Goal: Use online tool/utility: Utilize a website feature to perform a specific function

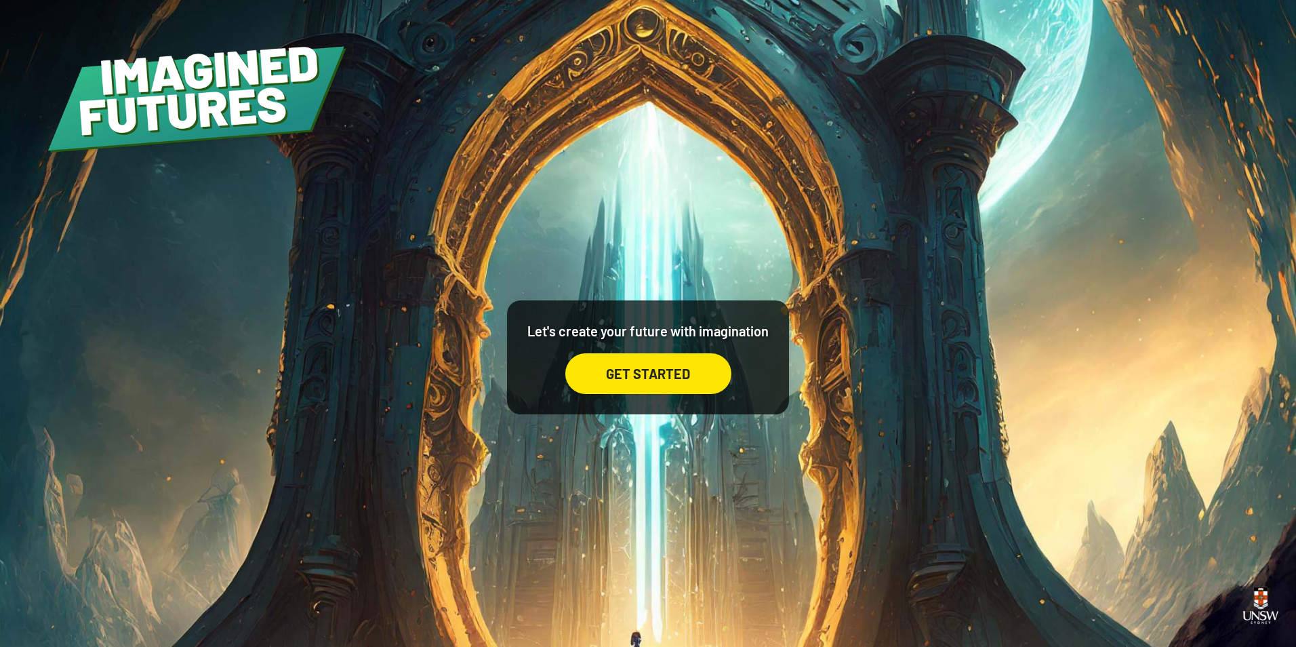
click at [632, 378] on div "GET STARTED" at bounding box center [648, 373] width 166 height 41
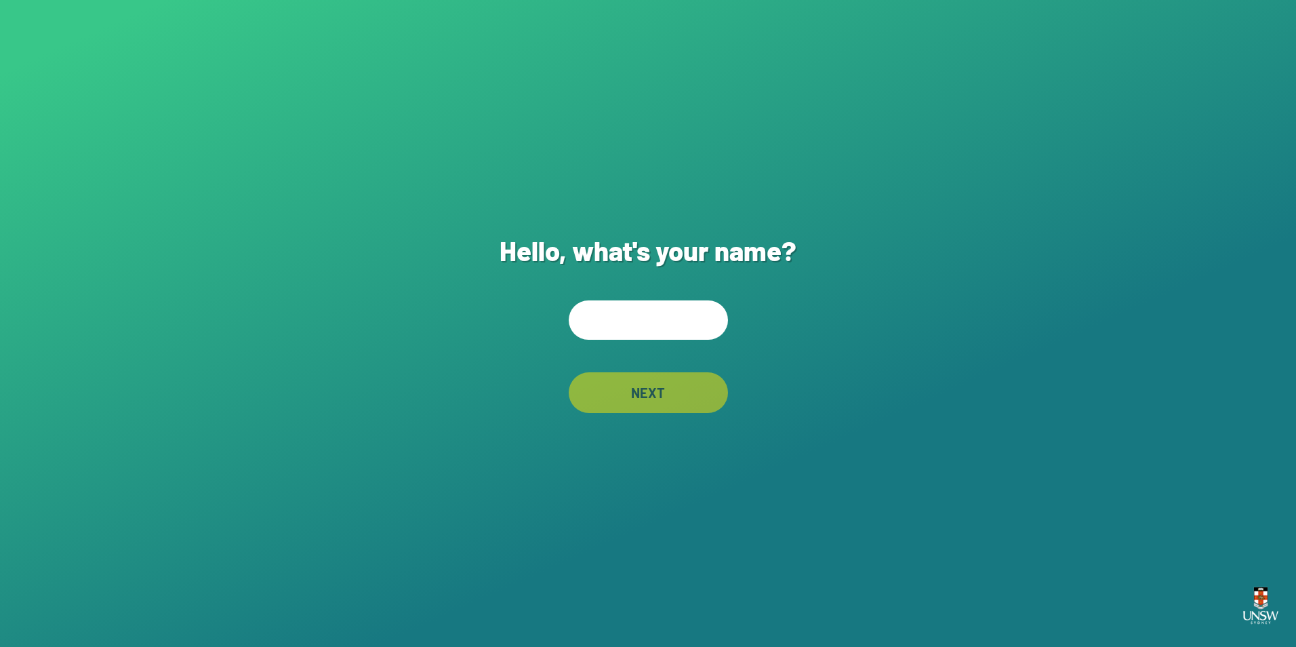
click at [642, 315] on input "text" at bounding box center [648, 319] width 159 height 39
type input "*"
click at [630, 407] on div "NEXT" at bounding box center [648, 392] width 159 height 41
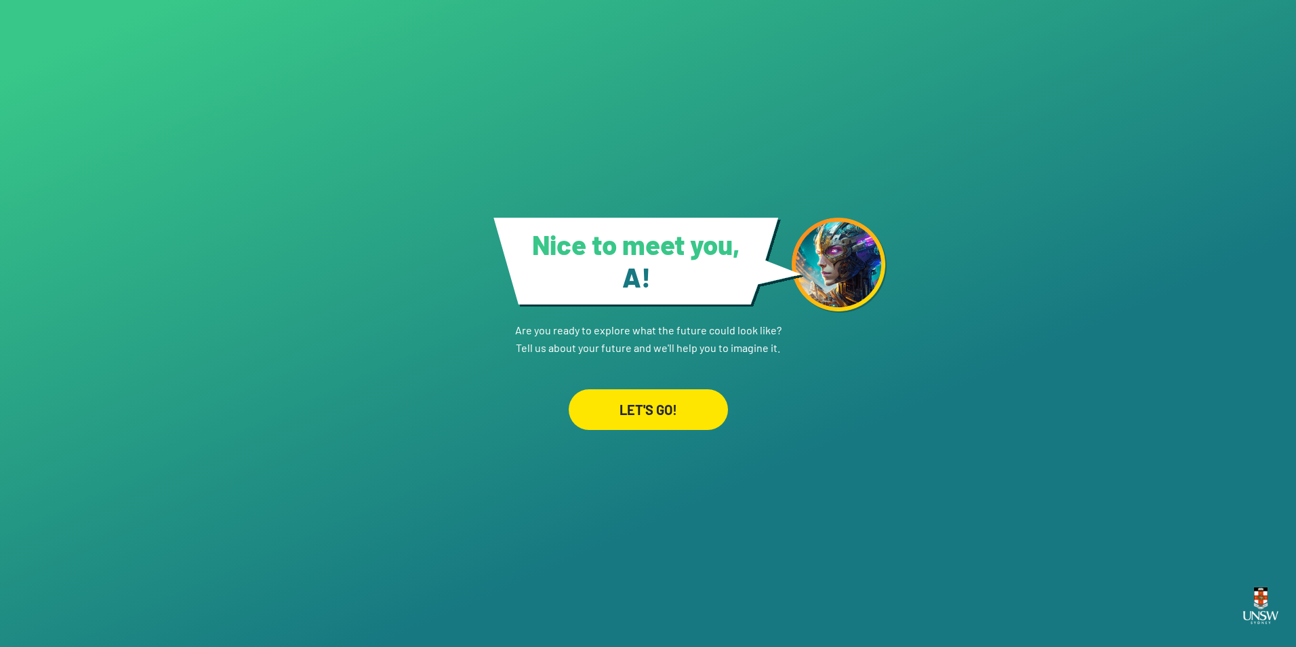
click at [657, 408] on div "LET'S GO!" at bounding box center [648, 409] width 159 height 41
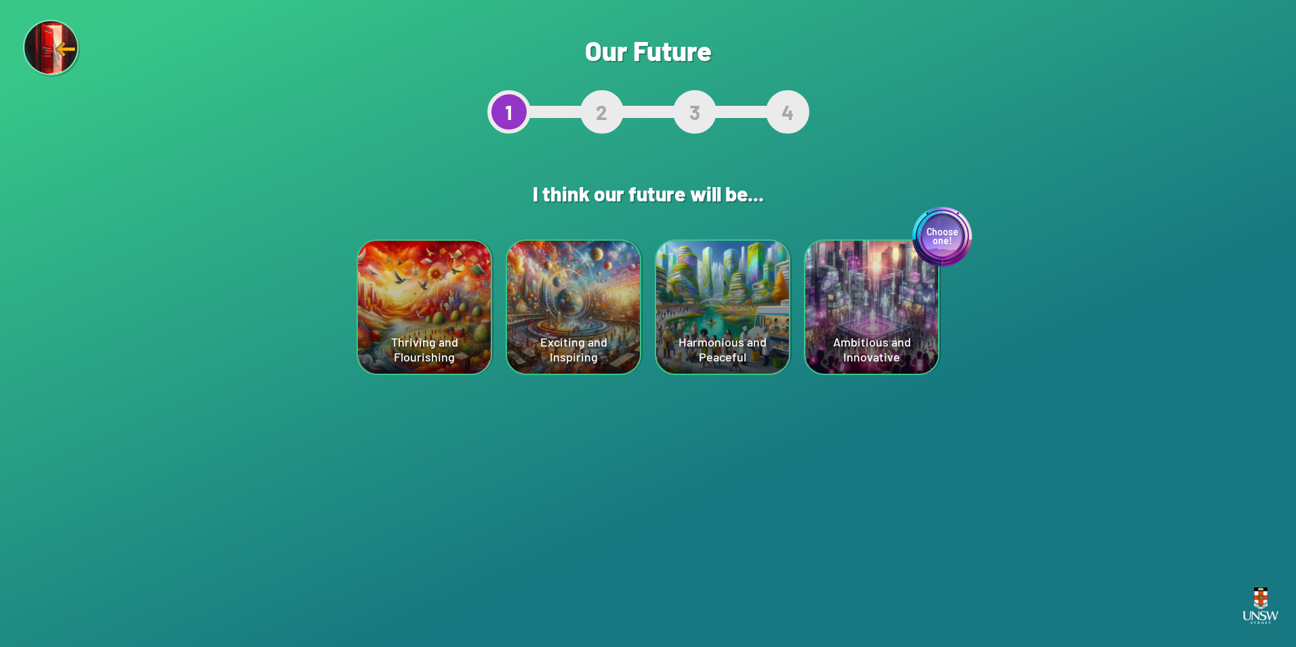
click at [446, 315] on div "Thriving and Flourishing" at bounding box center [424, 307] width 133 height 133
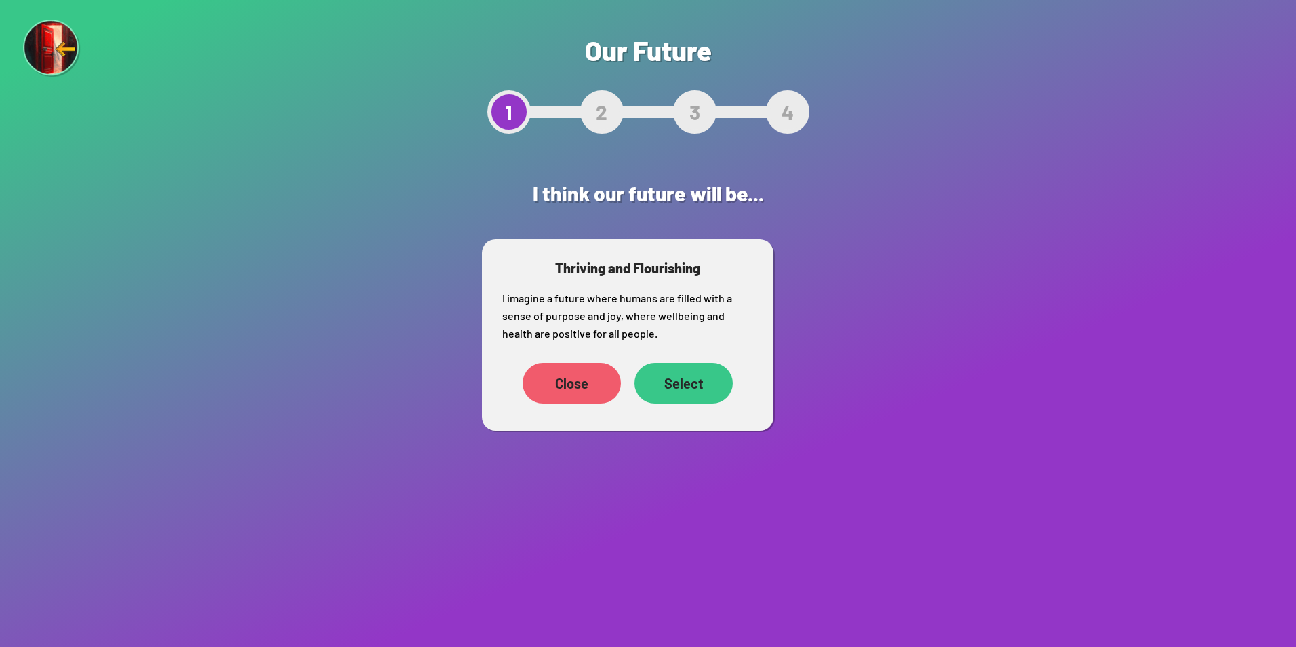
click at [694, 382] on div "Select" at bounding box center [684, 383] width 98 height 41
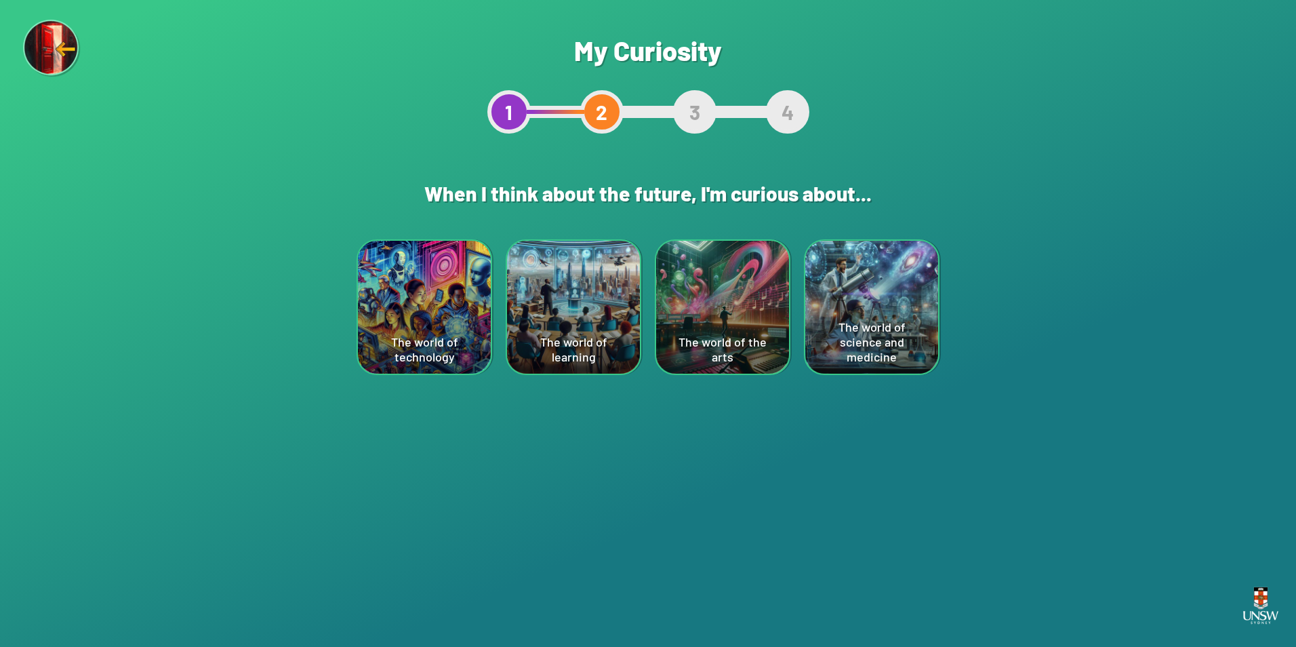
click at [706, 332] on div "The world of the arts" at bounding box center [722, 307] width 133 height 133
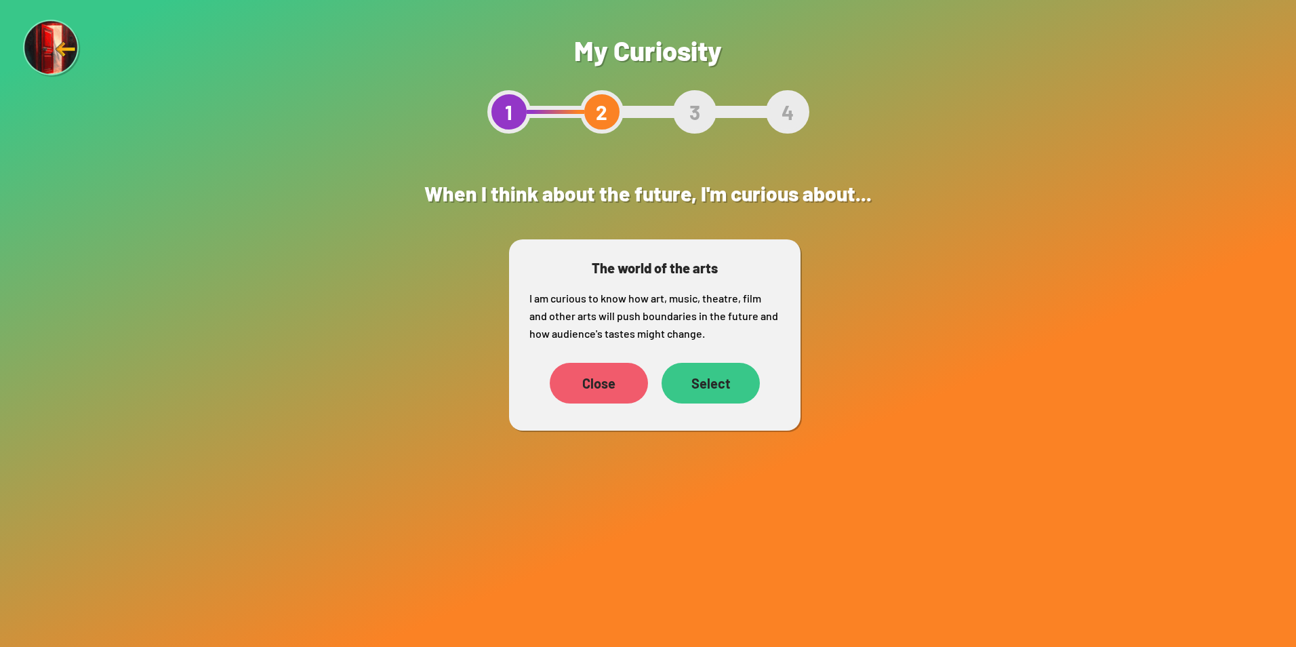
click at [723, 386] on div "Select" at bounding box center [711, 383] width 98 height 41
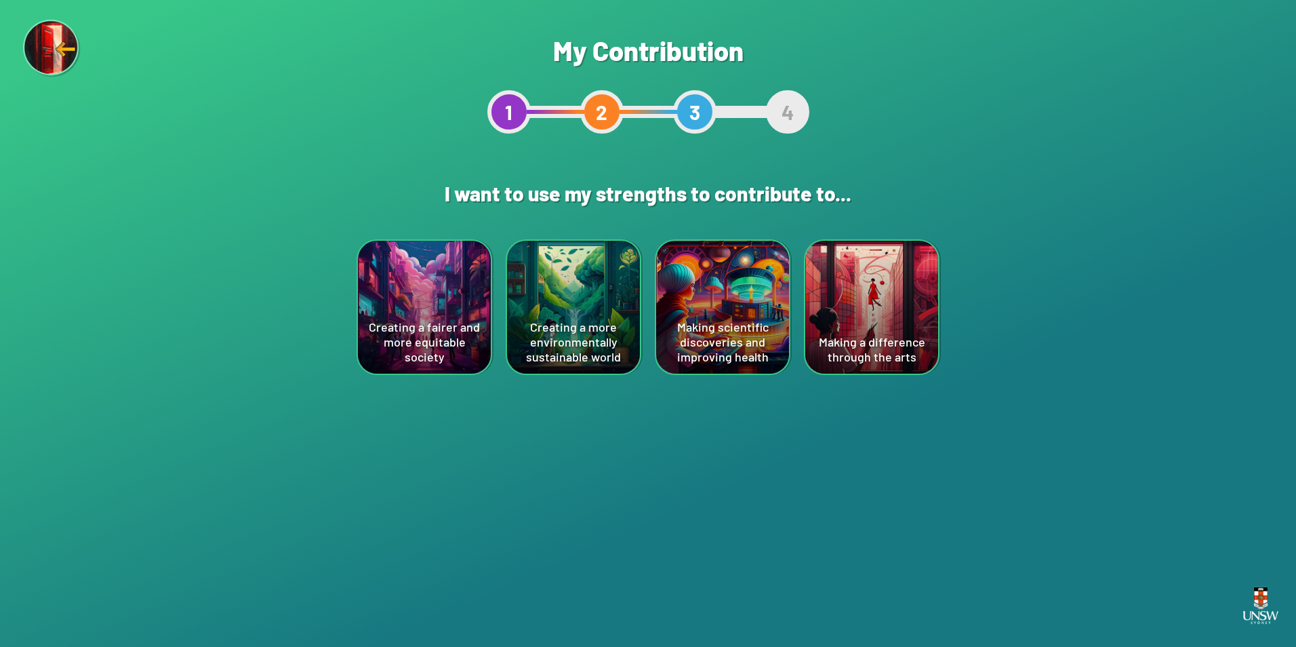
click at [565, 330] on div "Creating a more environmentally sustainable world" at bounding box center [573, 307] width 133 height 133
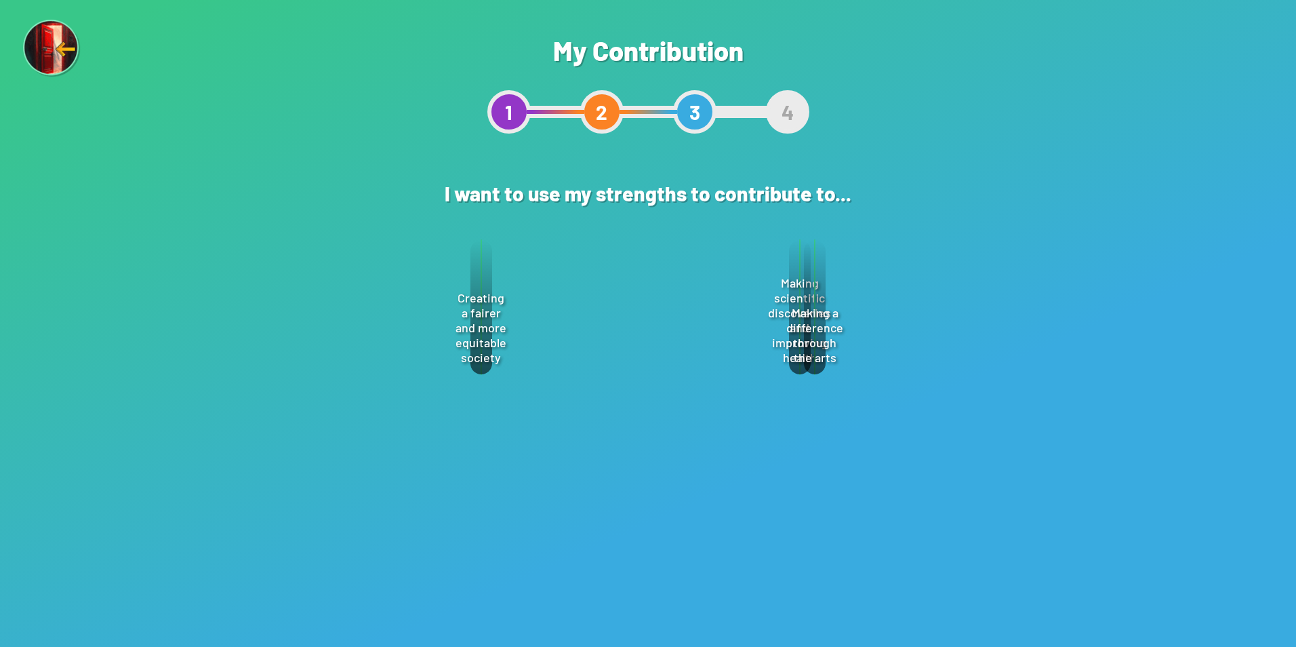
click at [662, 397] on div "Select" at bounding box center [697, 398] width 98 height 41
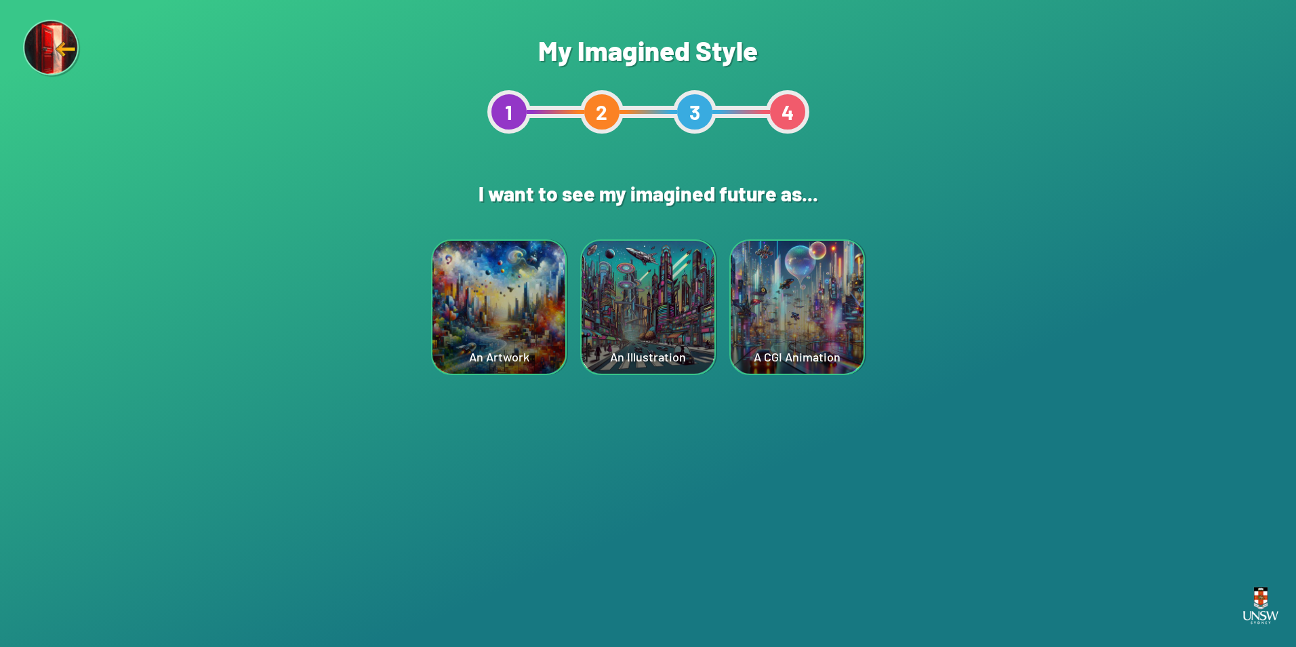
click at [816, 301] on div "A CGI Animation" at bounding box center [797, 307] width 133 height 133
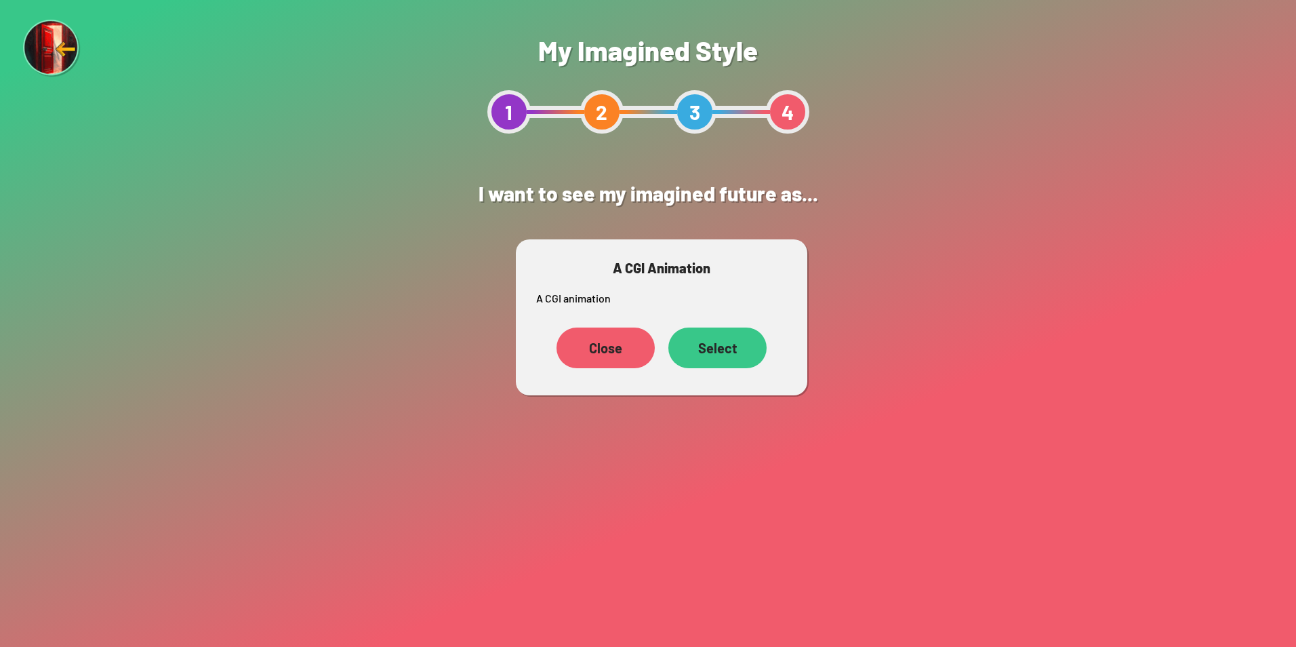
click at [744, 355] on div "Select" at bounding box center [717, 347] width 98 height 41
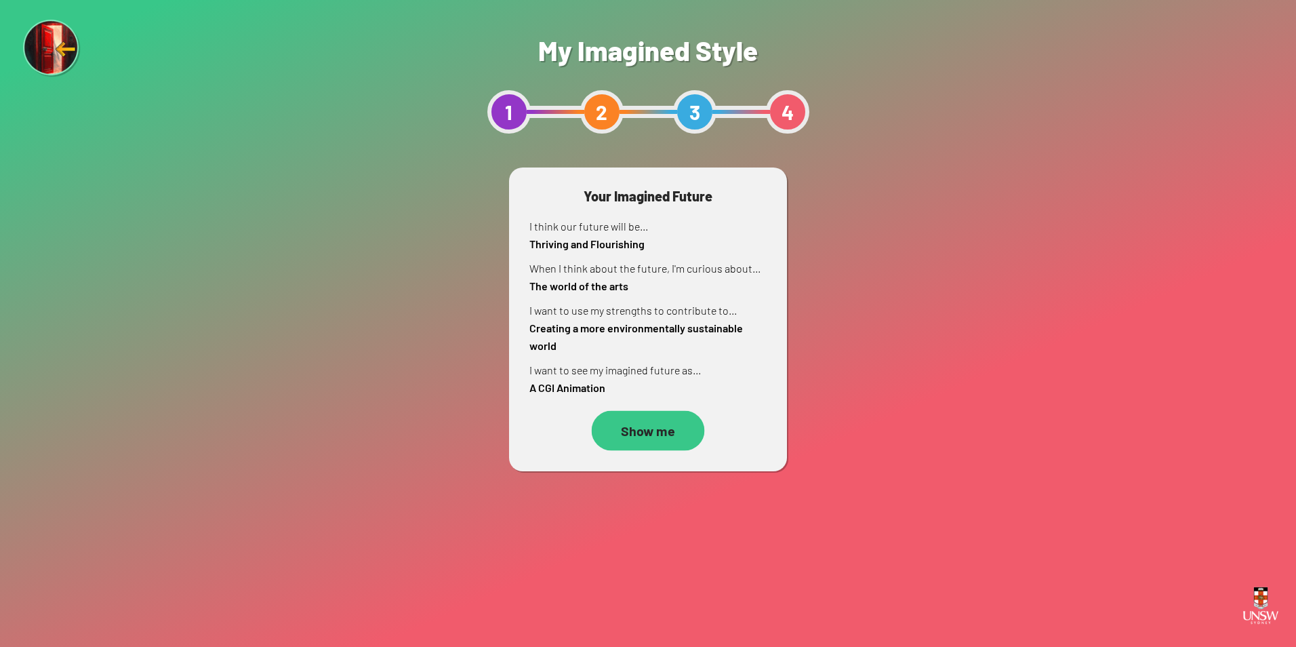
click at [672, 432] on div "Show me" at bounding box center [648, 431] width 113 height 40
